Goal: Obtain resource: Download file/media

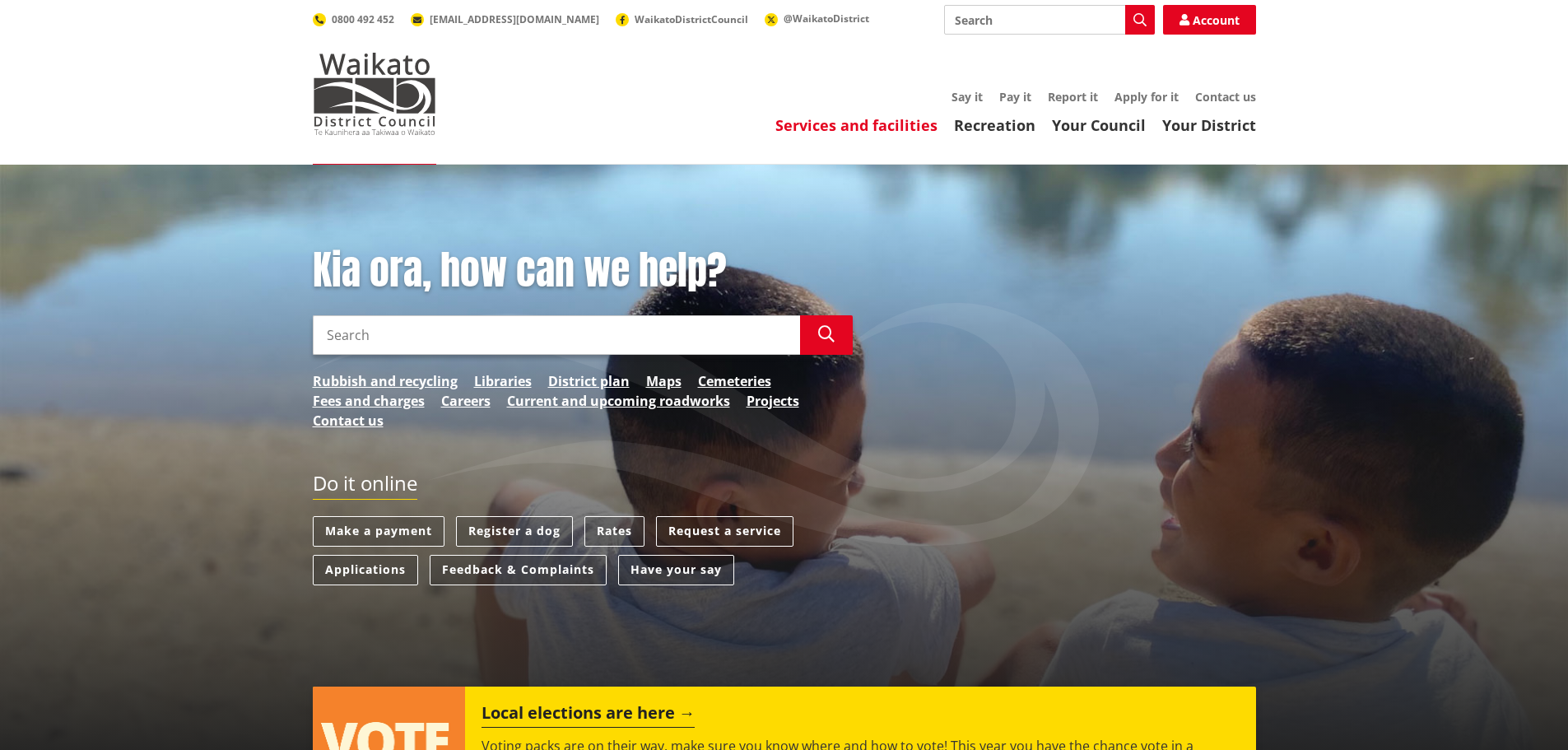
click at [832, 122] on link "Services and facilities" at bounding box center [856, 125] width 162 height 20
click at [821, 118] on link "Services and facilities" at bounding box center [856, 125] width 162 height 20
click at [869, 126] on link "Services and facilities" at bounding box center [856, 125] width 162 height 20
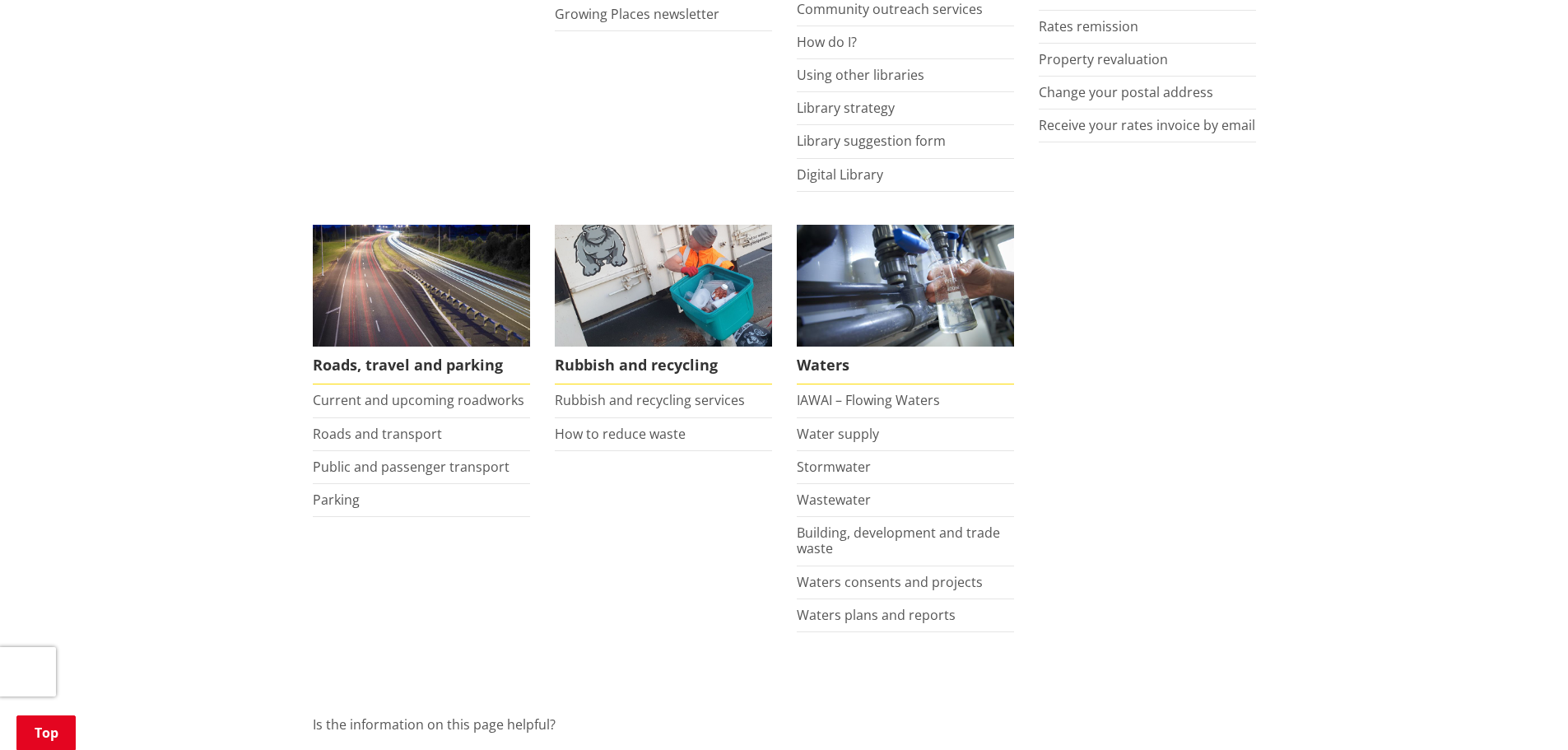
scroll to position [1152, 0]
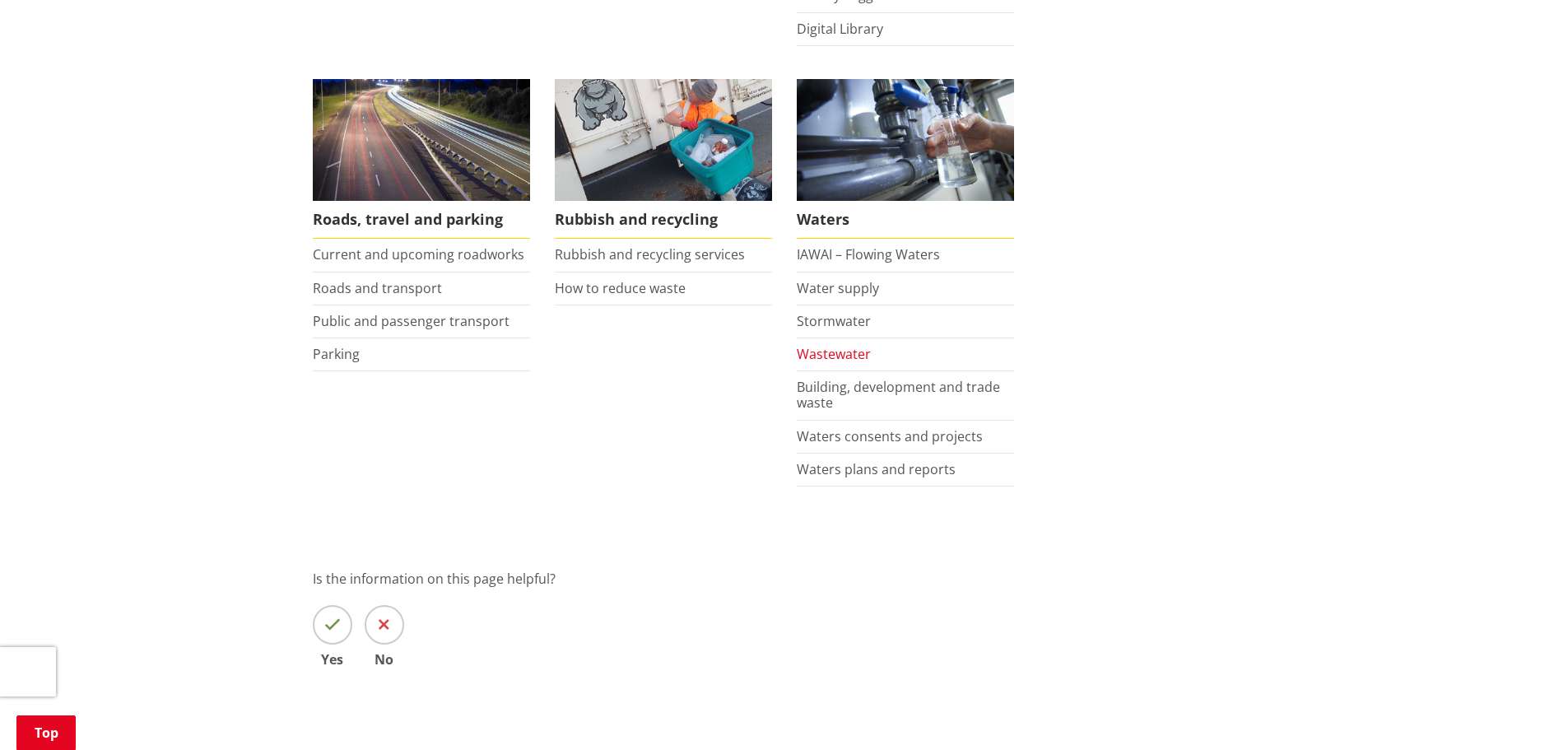
click at [850, 359] on link "Wastewater" at bounding box center [834, 354] width 74 height 18
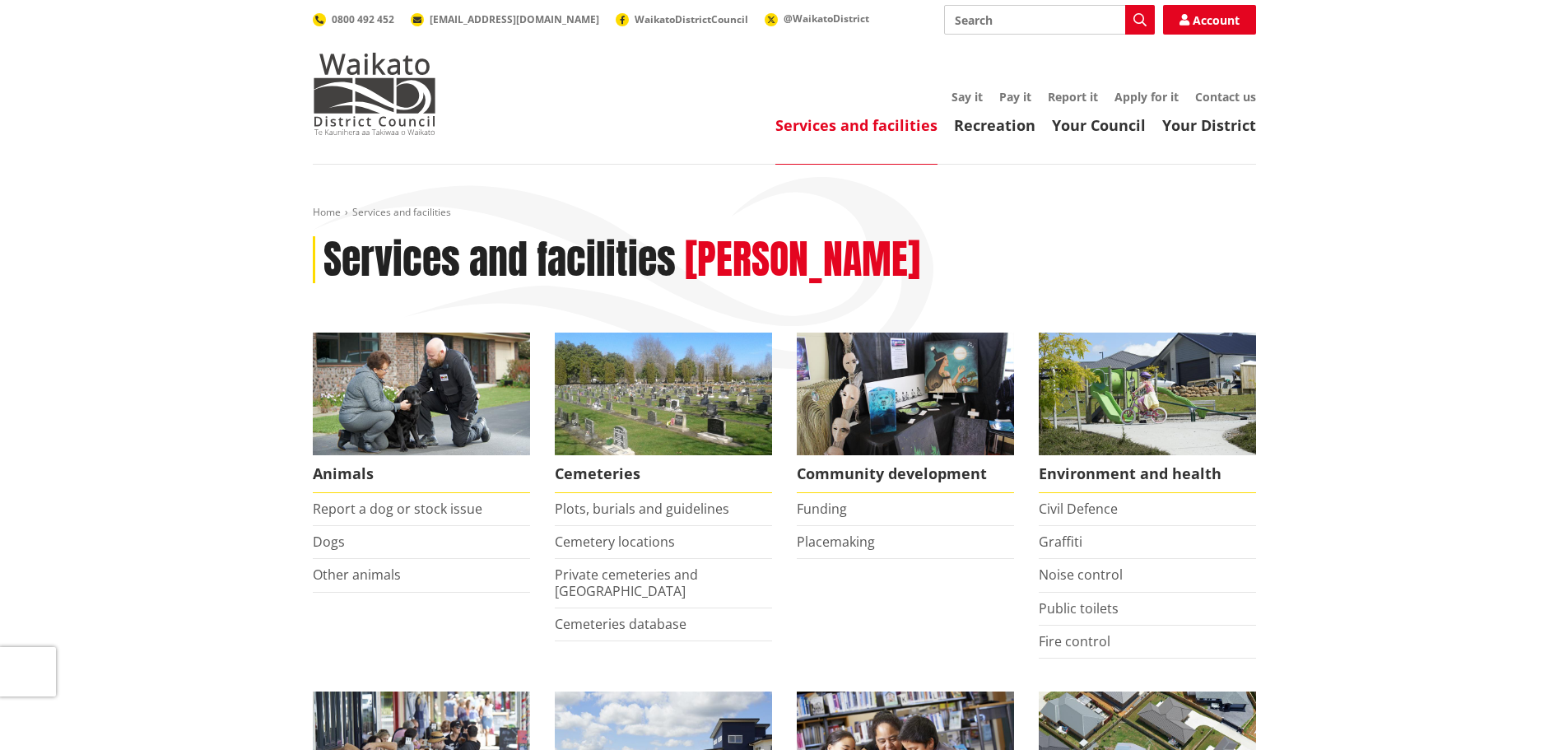
scroll to position [1152, 0]
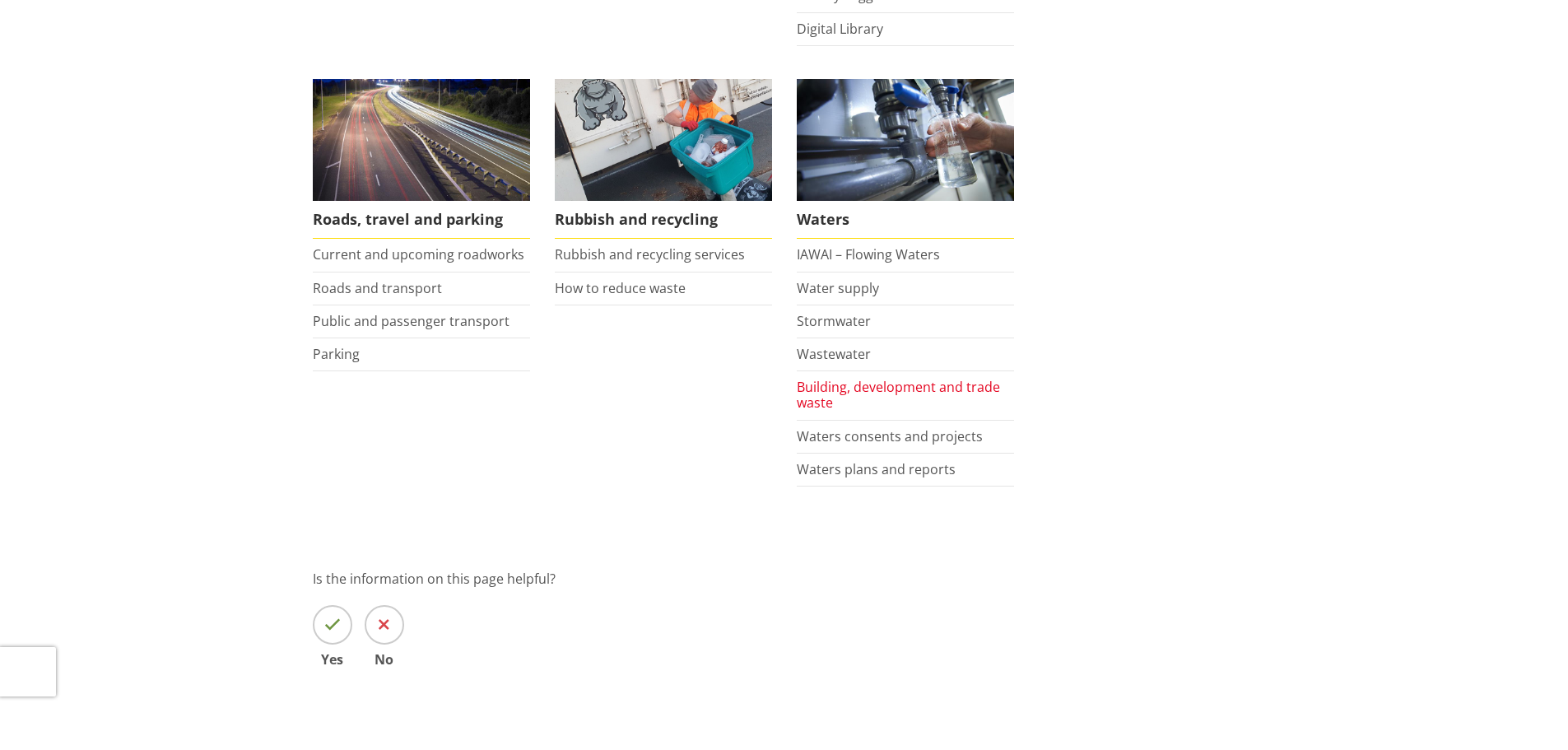
click at [836, 392] on link "Building, development and trade waste" at bounding box center [898, 395] width 203 height 34
click at [804, 389] on link "Building, development and trade waste" at bounding box center [898, 395] width 203 height 34
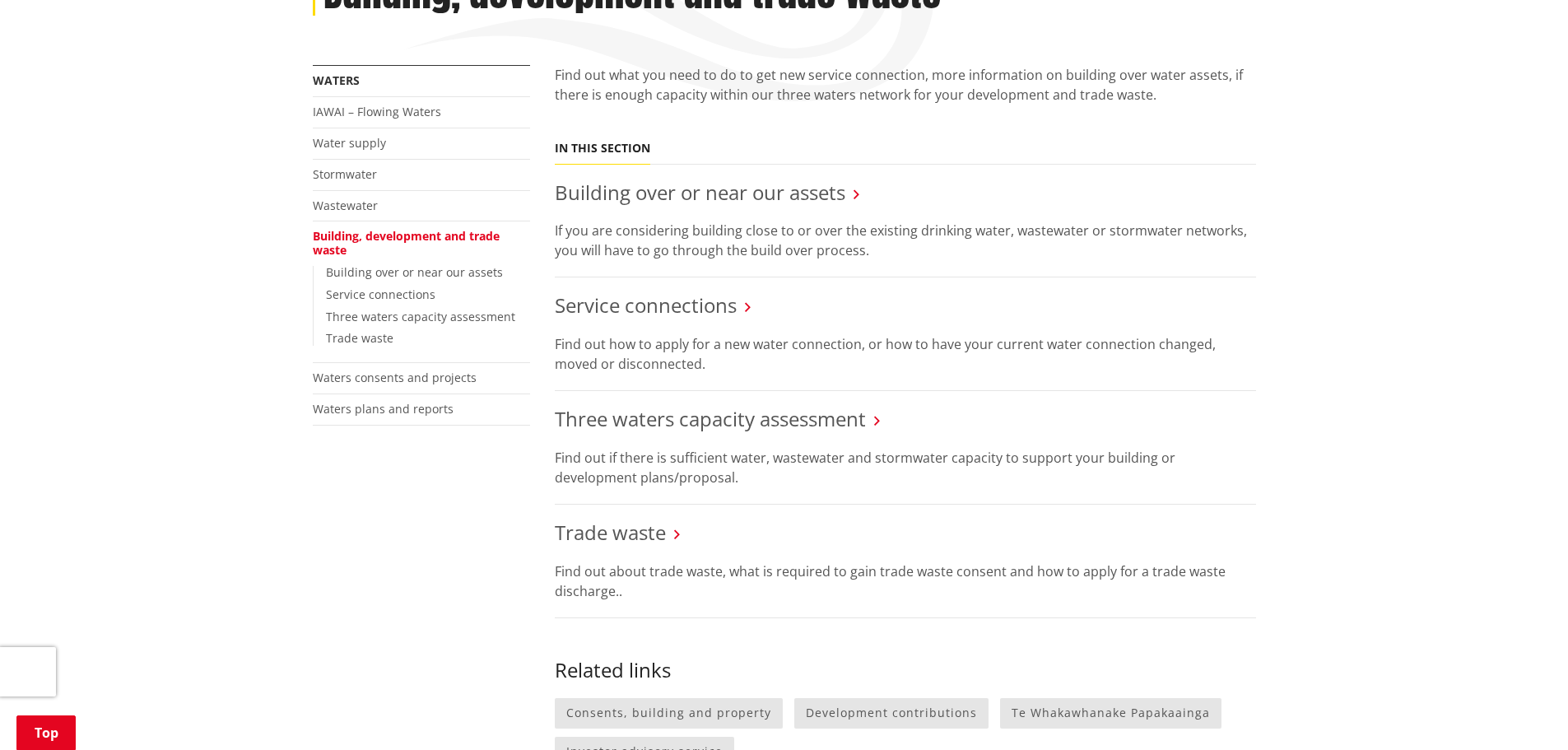
scroll to position [412, 0]
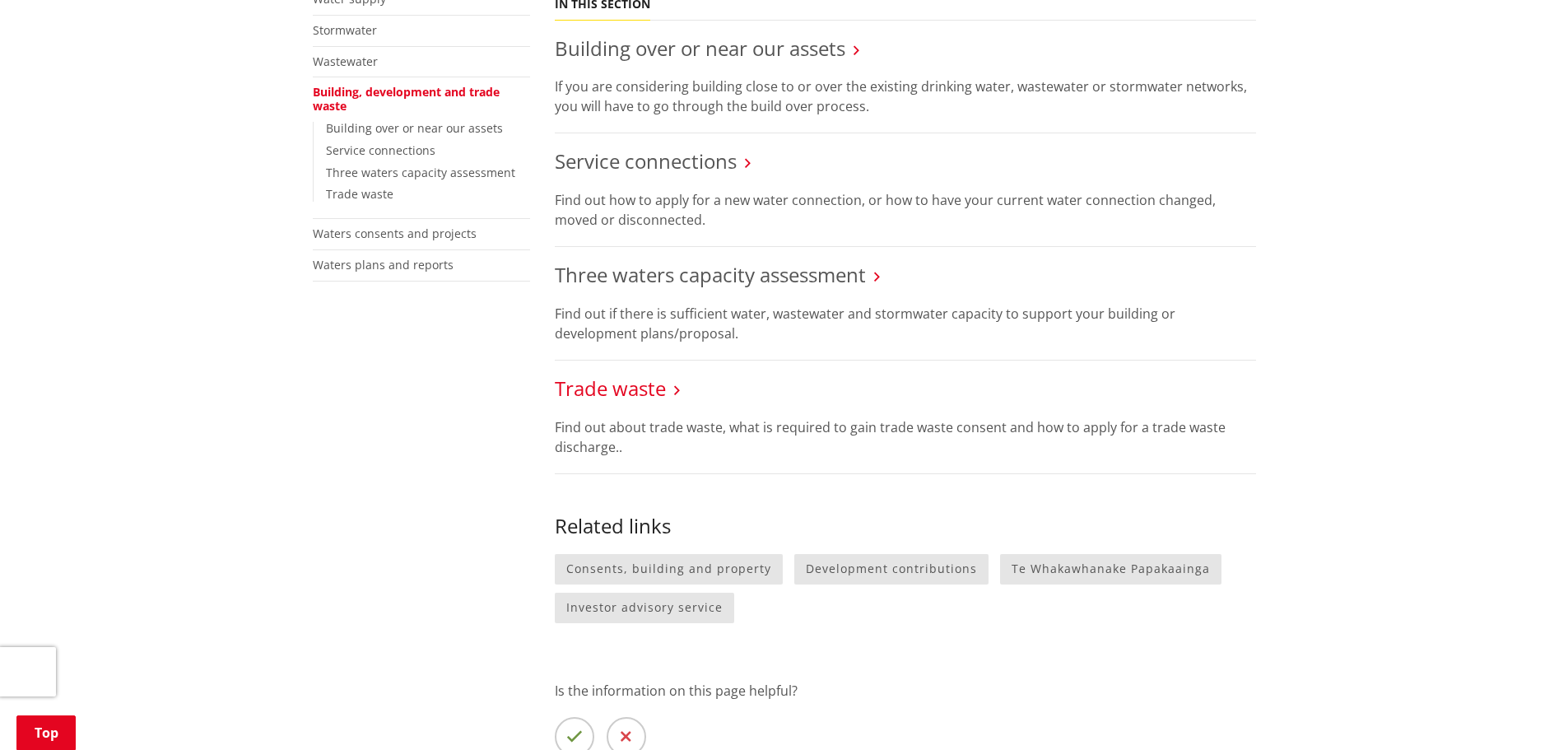
click at [630, 388] on link "Trade waste" at bounding box center [610, 388] width 111 height 27
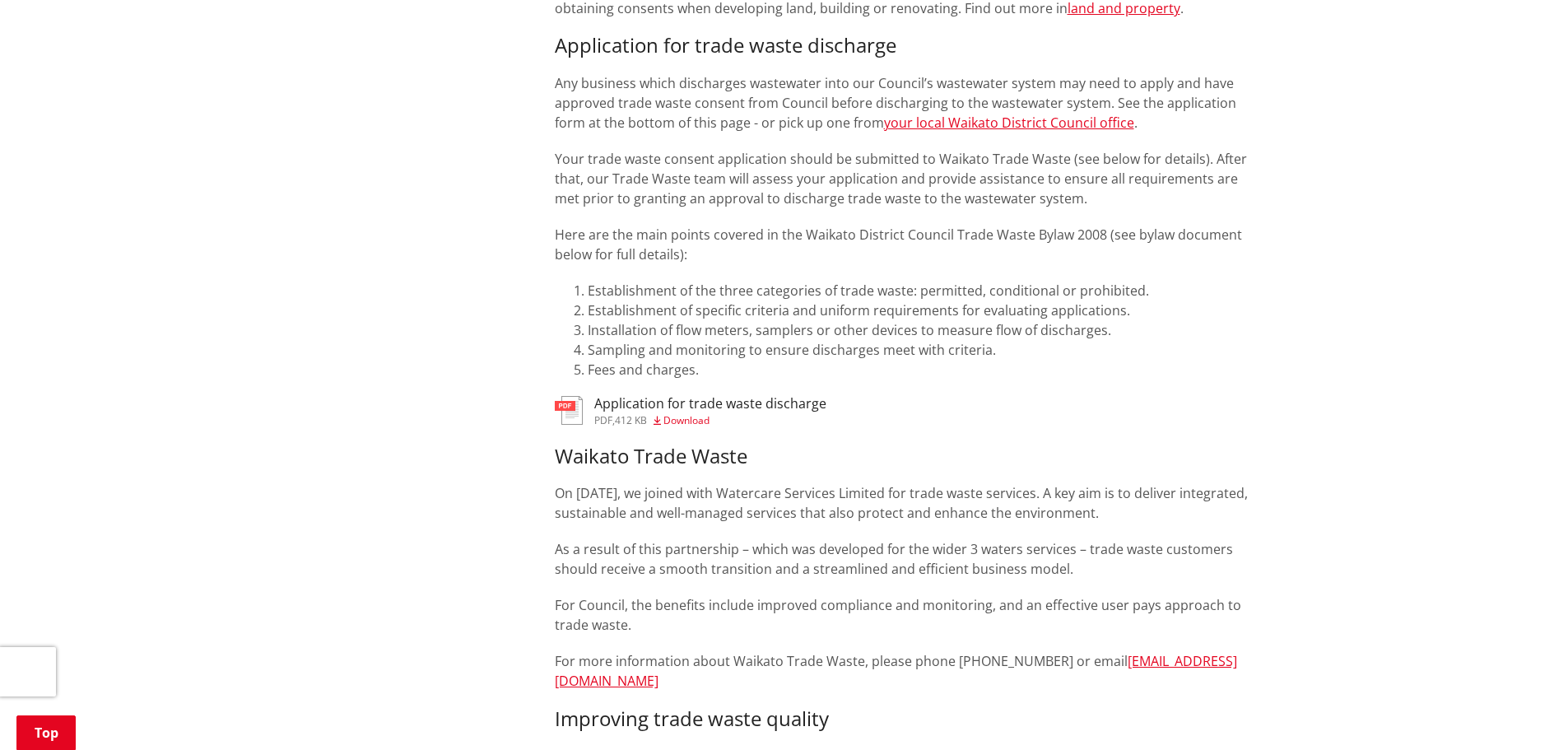
scroll to position [906, 0]
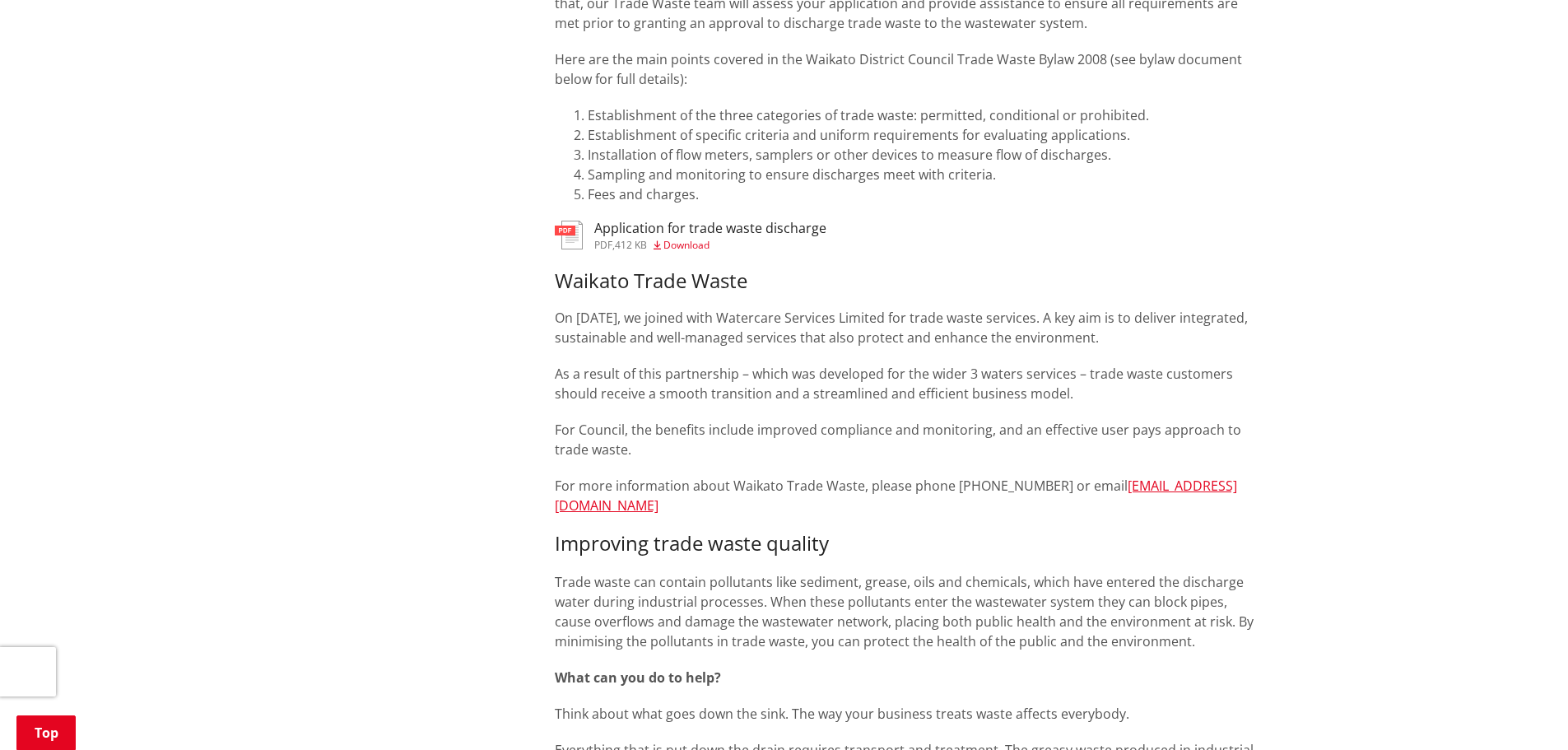
drag, startPoint x: 774, startPoint y: 511, endPoint x: 539, endPoint y: 215, distance: 377.9
click at [539, 215] on div "More from this section Waters IAWAI – Flowing Waters Water supply [GEOGRAPHIC_D…" at bounding box center [784, 548] width 968 height 2243
copy div "Application for trade waste discharge pdf , 412 KB Download Waikato Trade Waste…"
click at [751, 586] on p "Trade waste can contain pollutants like sediment, grease, oils and chemicals, w…" at bounding box center [905, 611] width 701 height 79
click at [178, 518] on div "Home Services and facilities Waters Building, development and trade waste Trade…" at bounding box center [784, 497] width 1568 height 2477
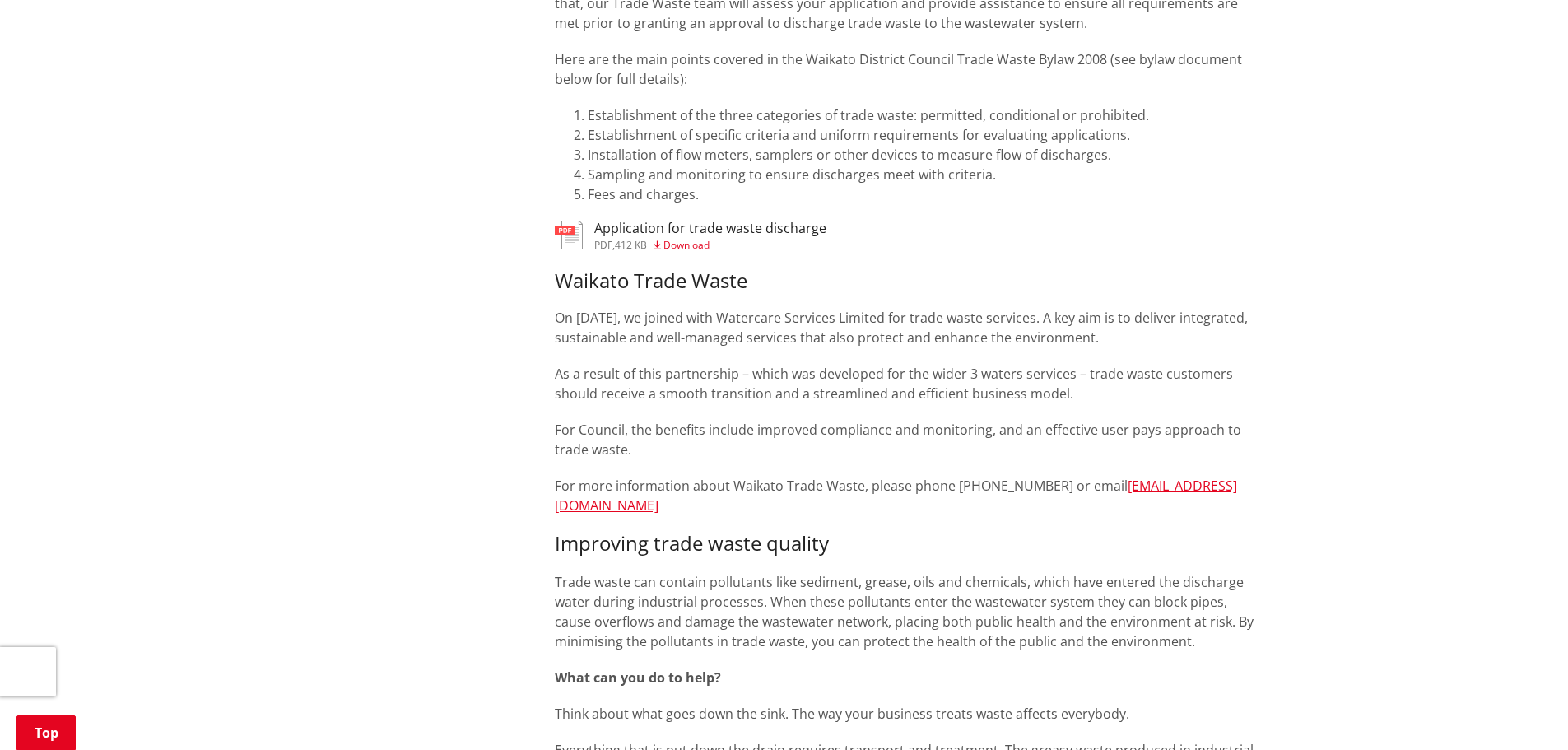
click at [1089, 538] on h3 "Improving trade waste quality" at bounding box center [905, 544] width 701 height 24
click at [1069, 547] on h3 "Improving trade waste quality" at bounding box center [905, 544] width 701 height 24
click at [797, 499] on p "For more information about Waikato Trade Waste, please phone 0800 492 452 or em…" at bounding box center [905, 495] width 701 height 39
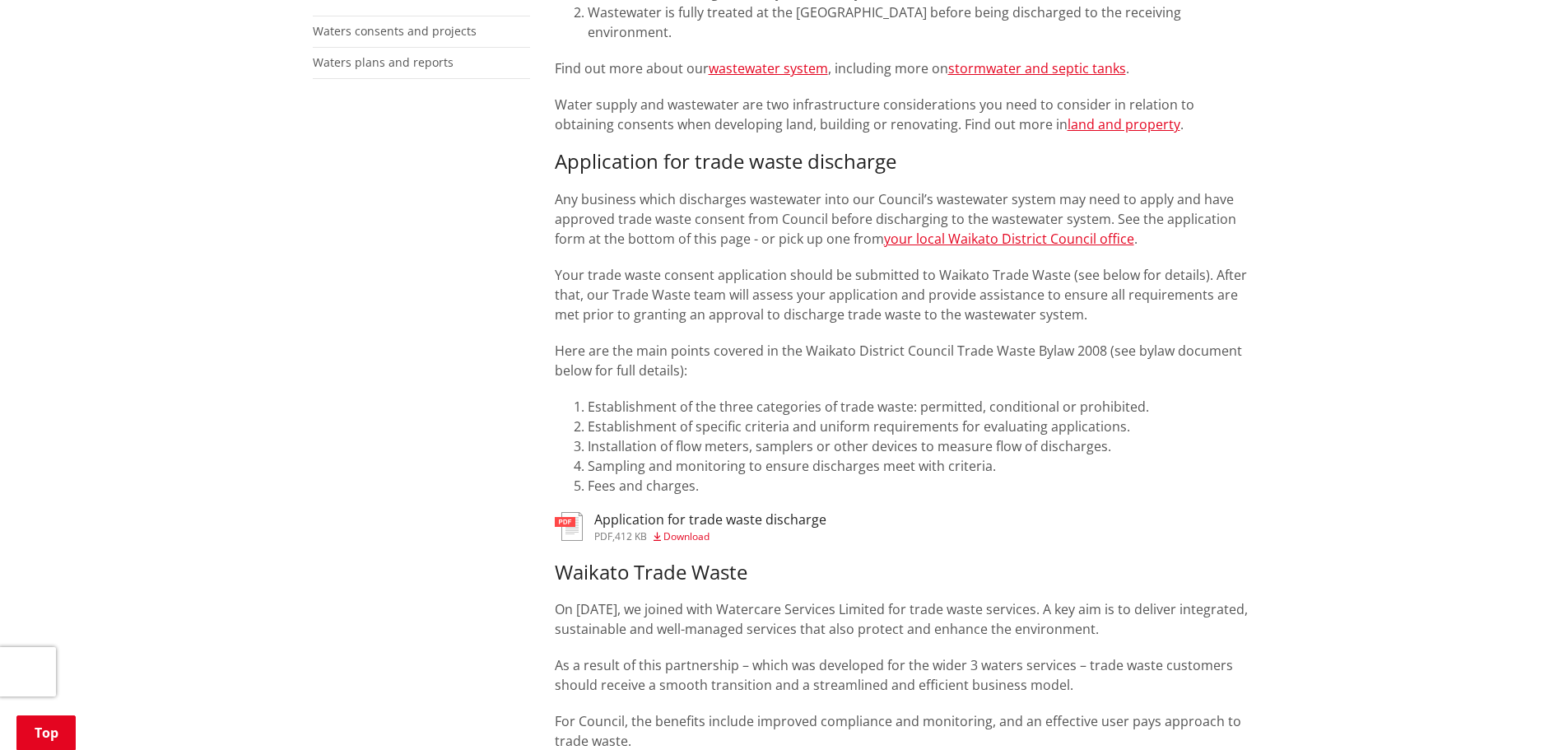
scroll to position [659, 0]
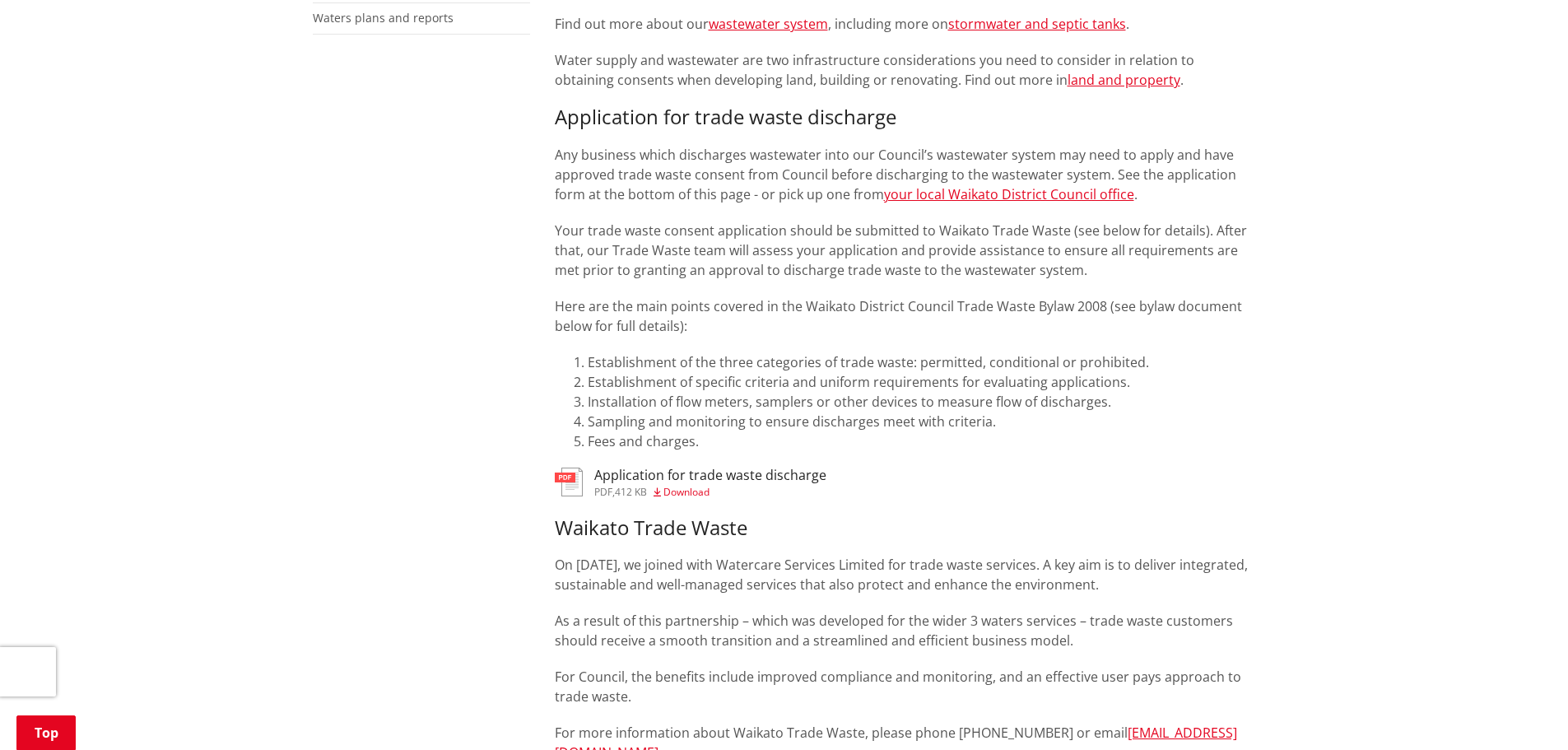
click at [667, 476] on h3 "Application for trade waste discharge" at bounding box center [710, 475] width 232 height 15
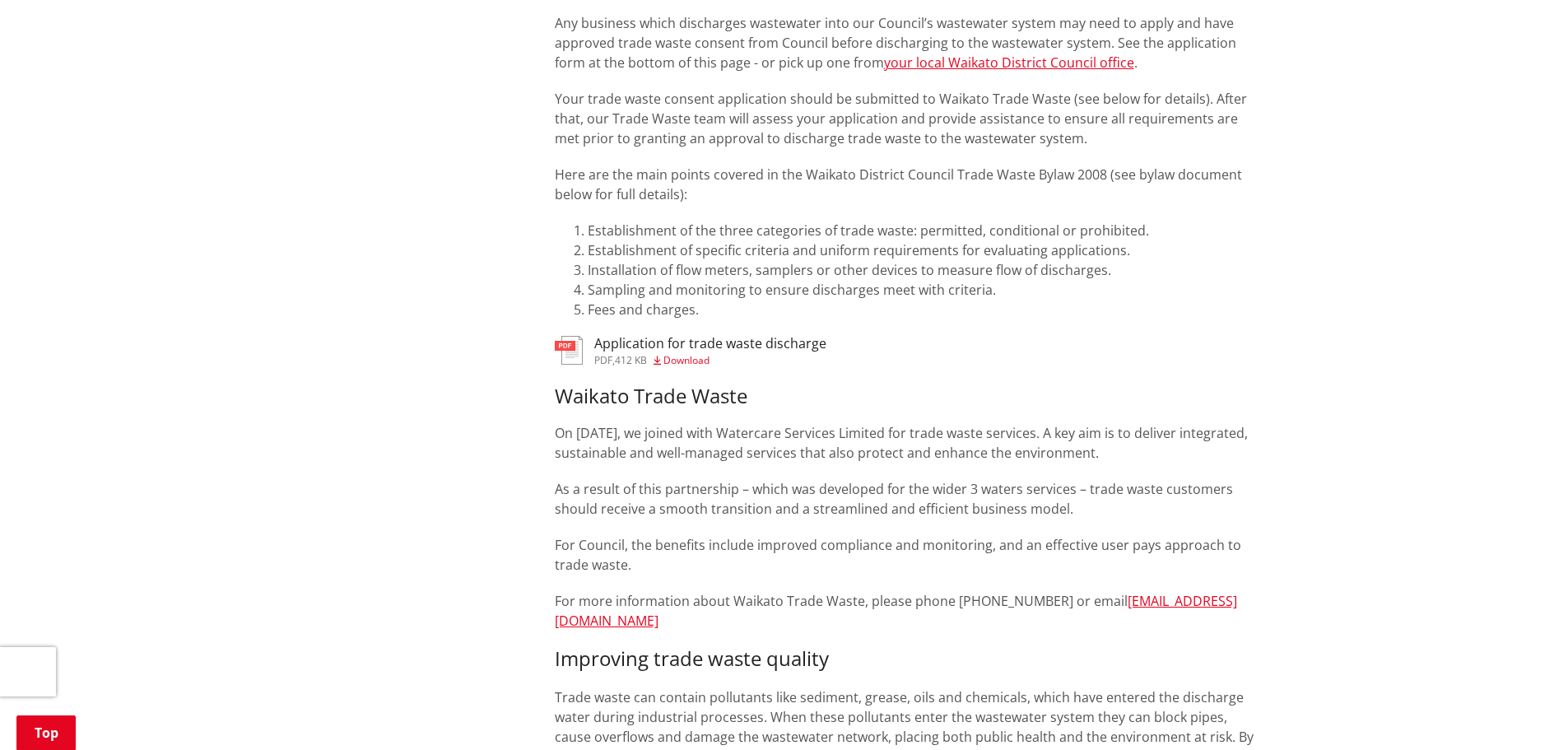
scroll to position [823, 0]
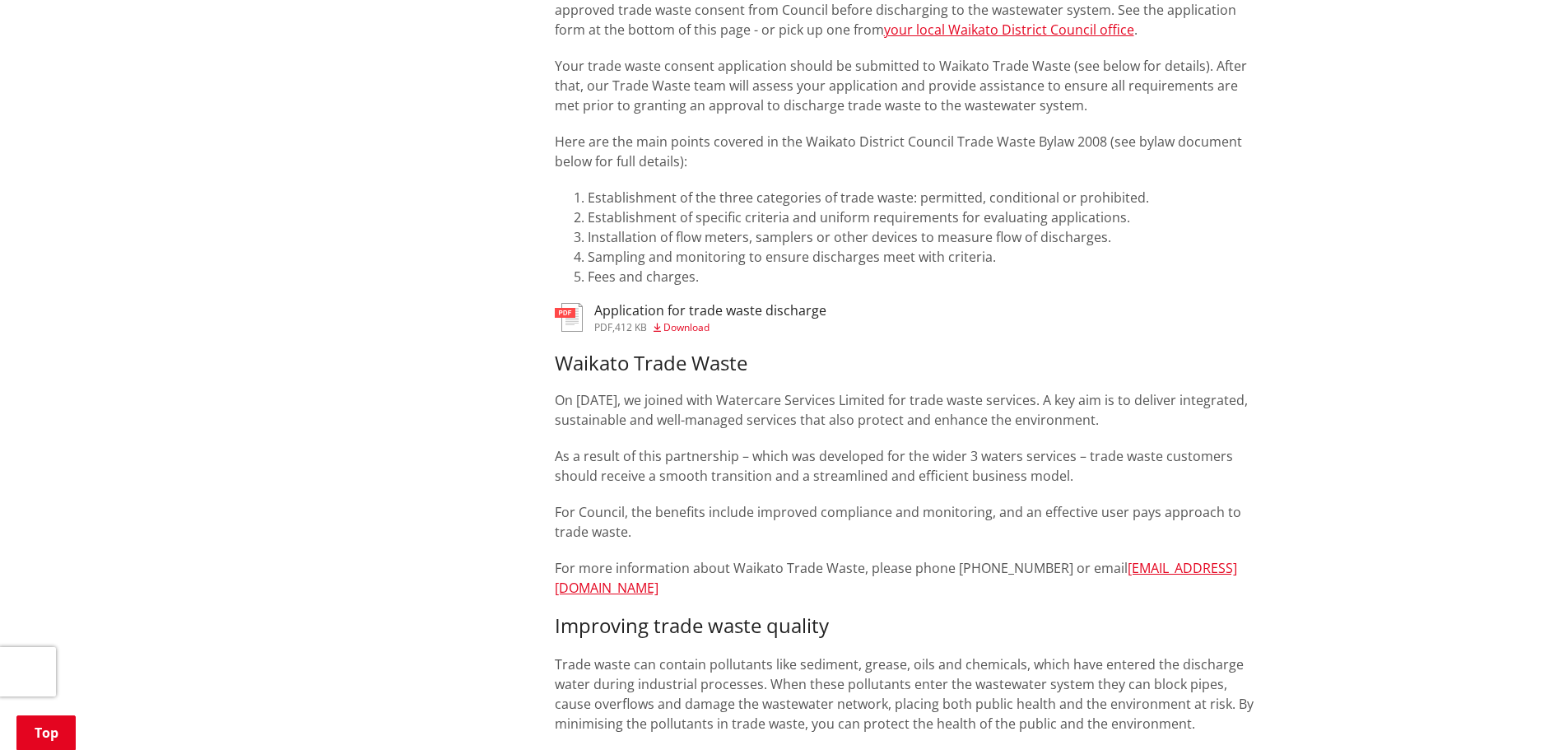
drag, startPoint x: 768, startPoint y: 594, endPoint x: 542, endPoint y: 598, distance: 226.0
click at [542, 598] on div "What is 'trade waste'? Trade waste is any liquid which is discharged from indus…" at bounding box center [905, 630] width 725 height 2243
copy link "waikatotradewaste@water.co.nz"
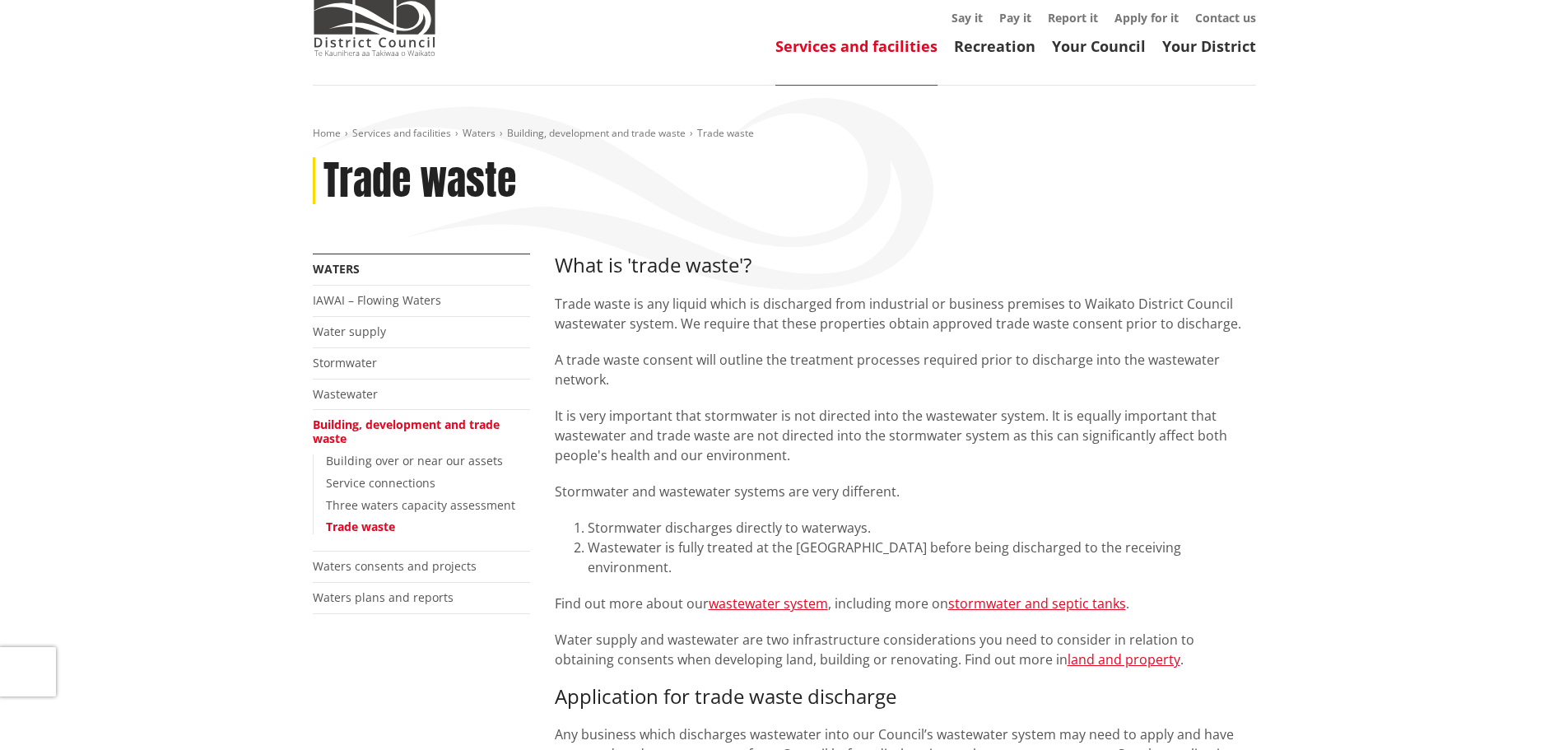
scroll to position [0, 0]
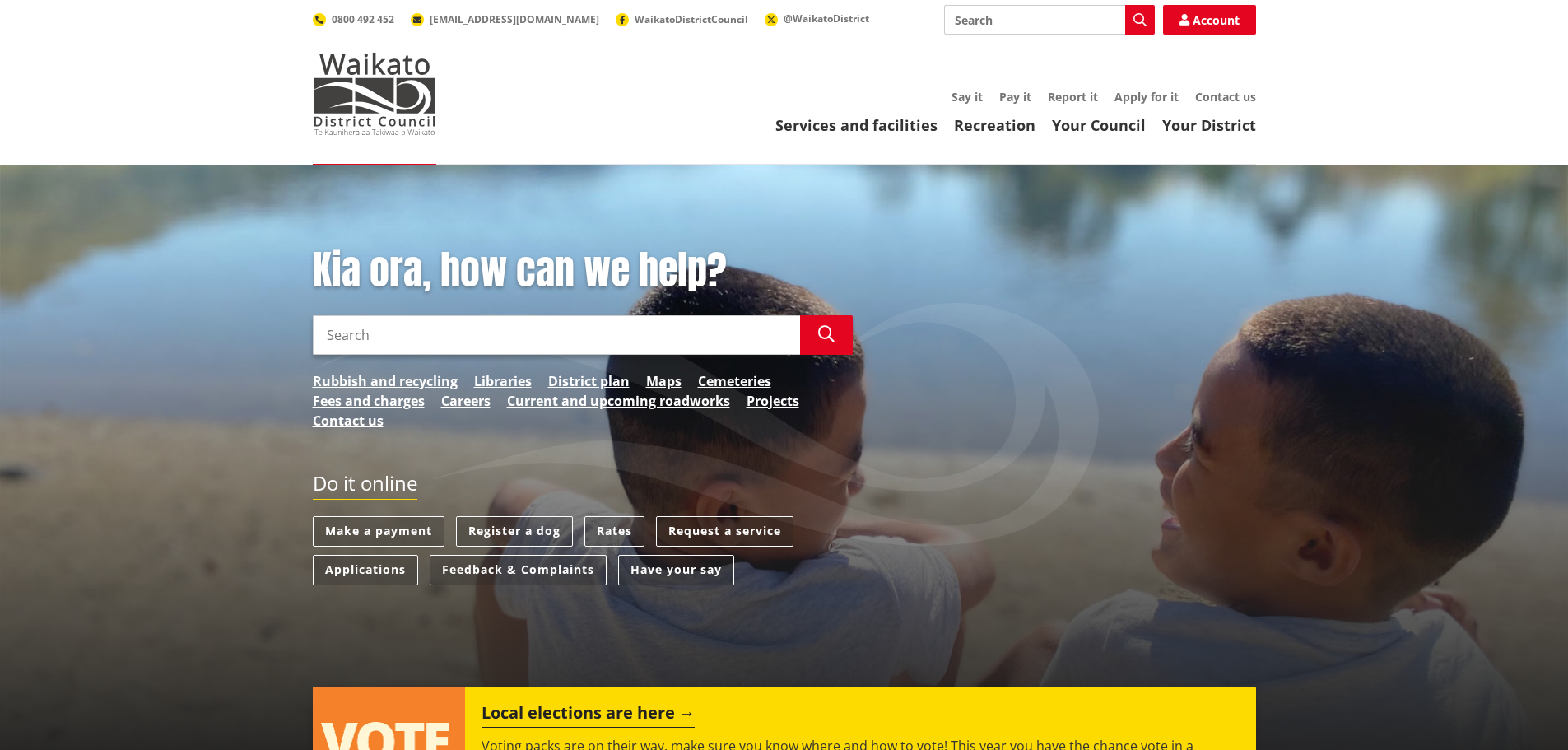
click at [1008, 20] on input "Search" at bounding box center [1049, 20] width 211 height 29
click at [570, 379] on link "District plan" at bounding box center [588, 381] width 81 height 20
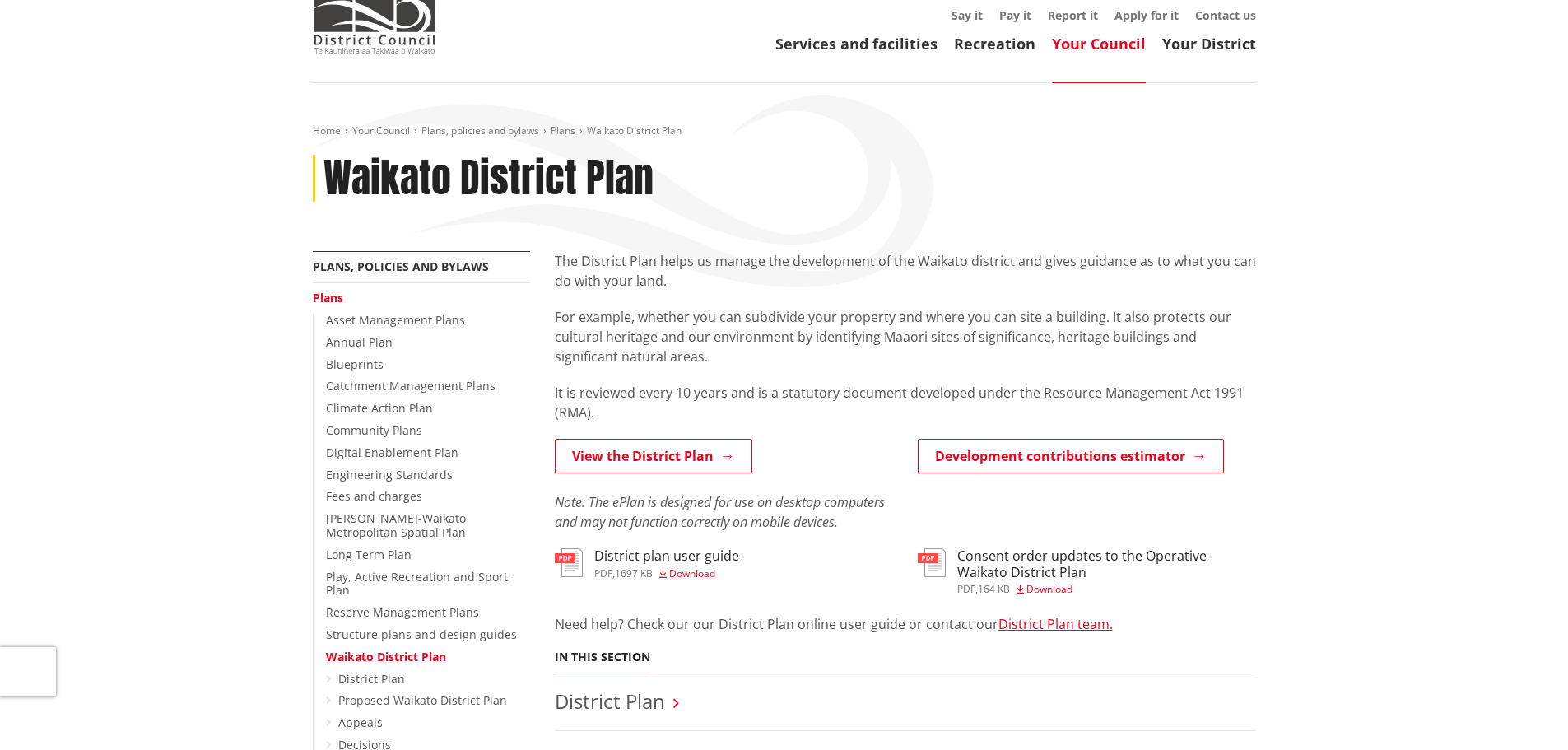
scroll to position [82, 0]
click at [647, 450] on link "View the District Plan" at bounding box center [653, 455] width 197 height 35
